Goal: Check status

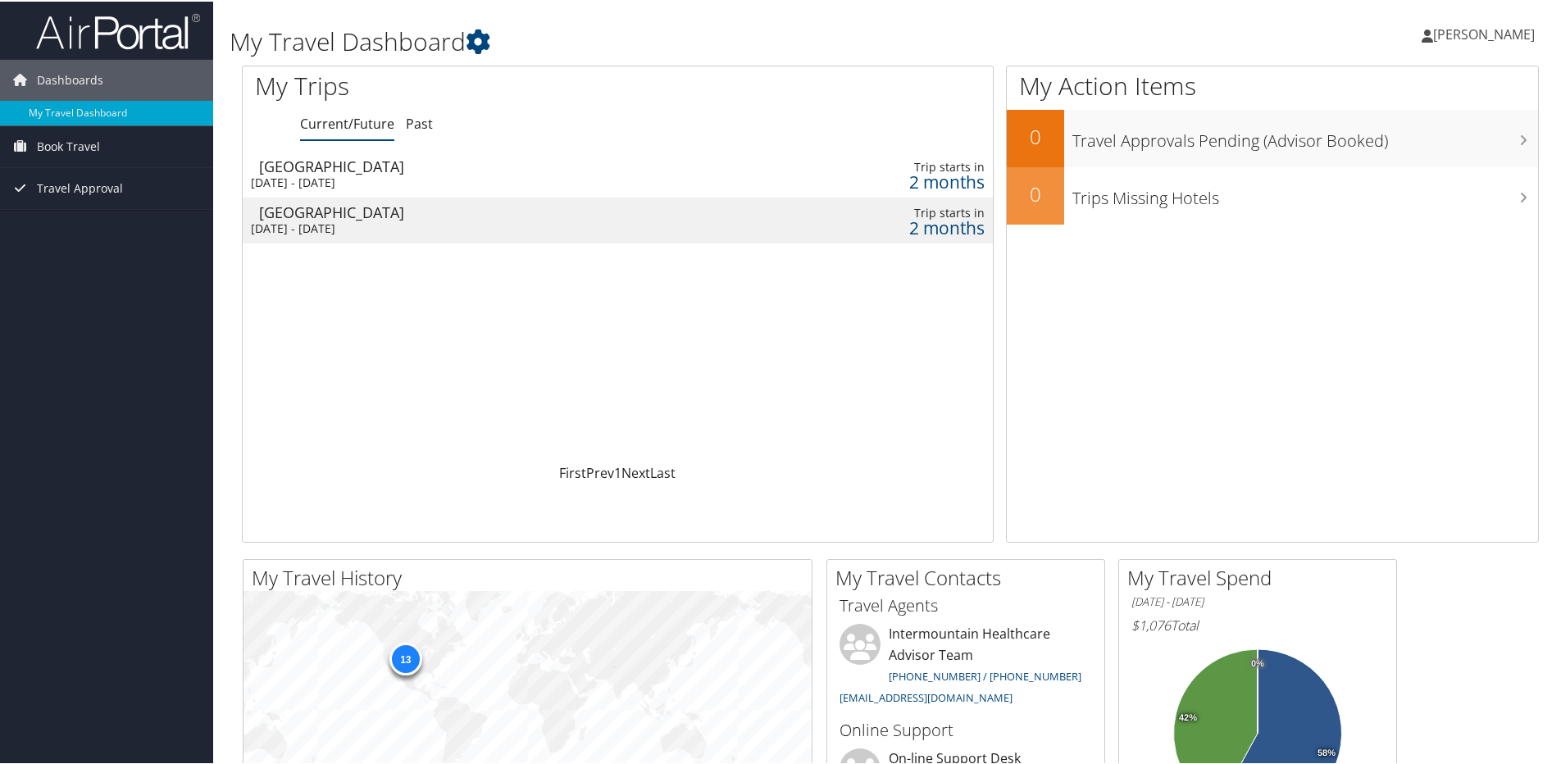
click at [324, 168] on div "Grand Junction" at bounding box center [488, 164] width 459 height 15
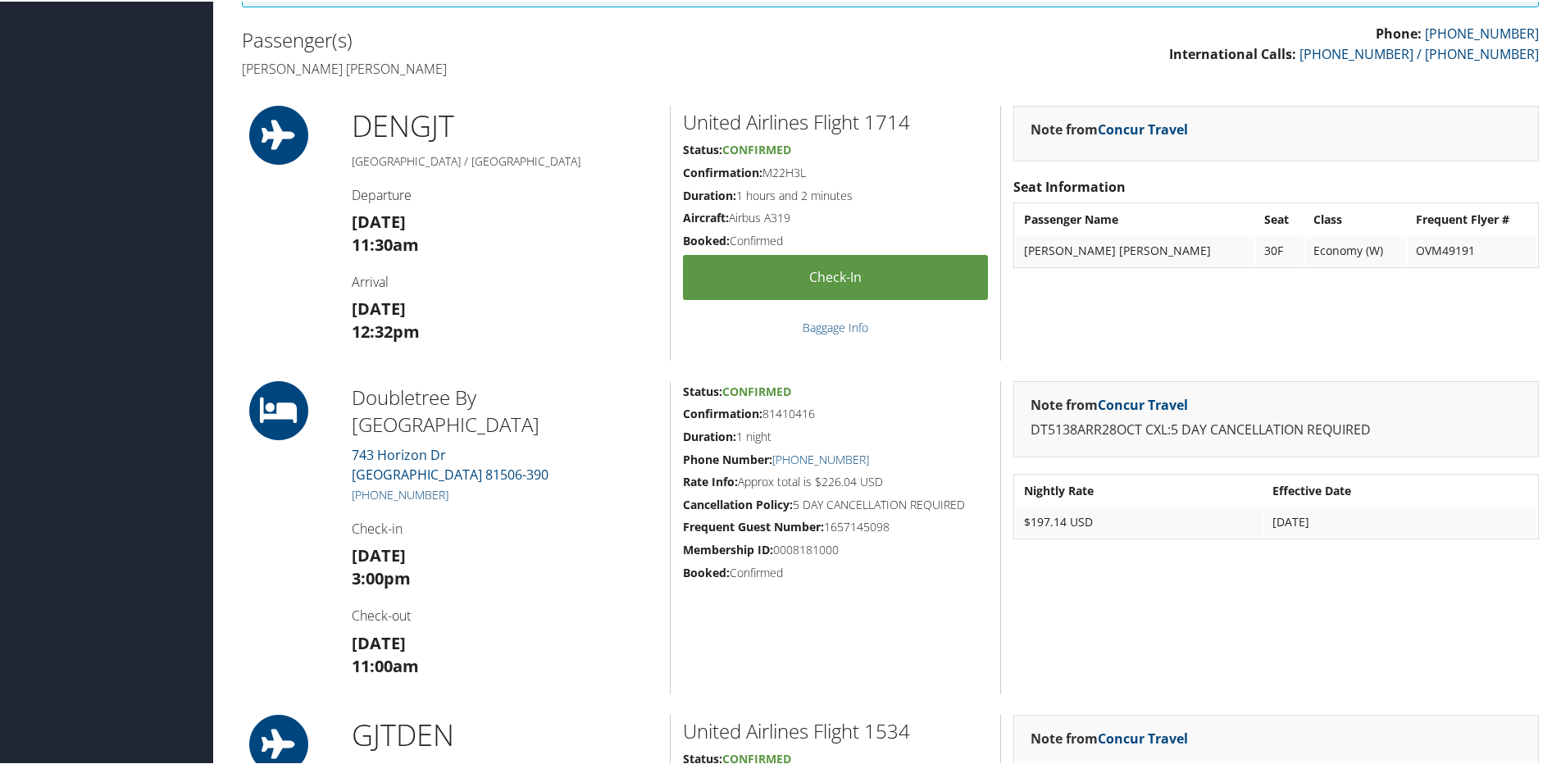
scroll to position [80, 0]
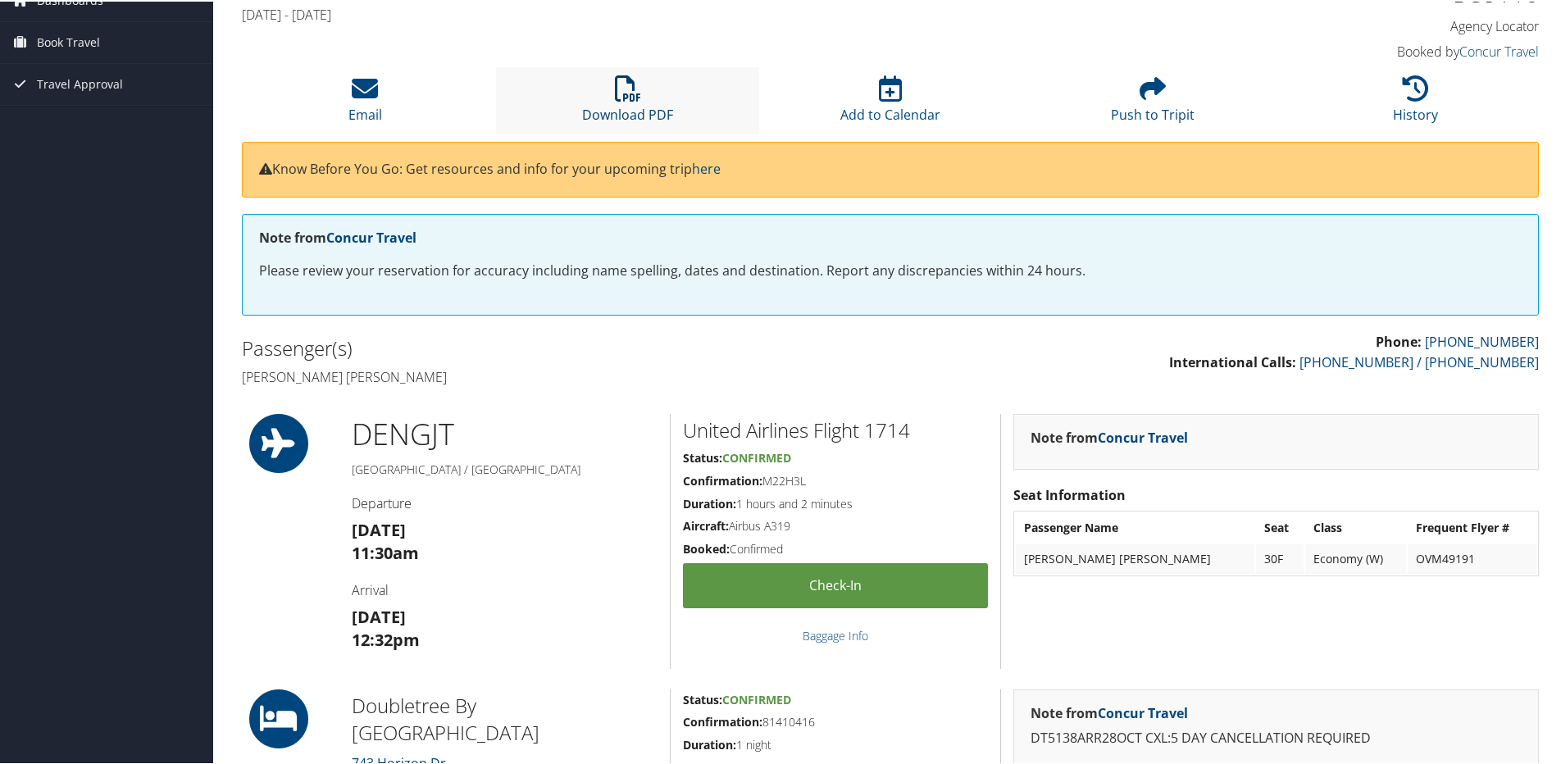
click at [634, 98] on icon at bounding box center [628, 87] width 26 height 26
